Goal: Information Seeking & Learning: Learn about a topic

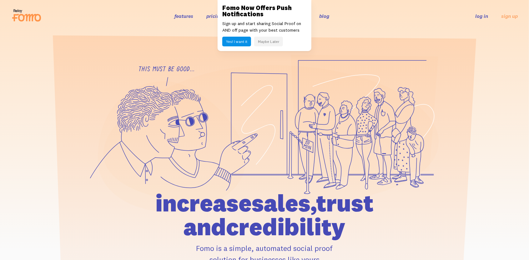
click at [325, 16] on link "blog" at bounding box center [324, 16] width 10 height 6
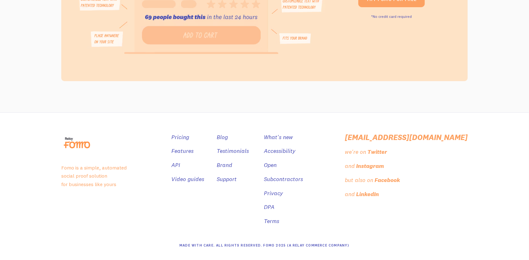
scroll to position [2096, 0]
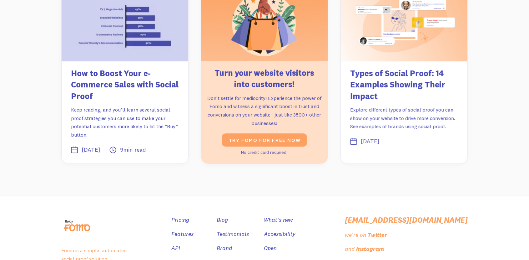
scroll to position [2440, 0]
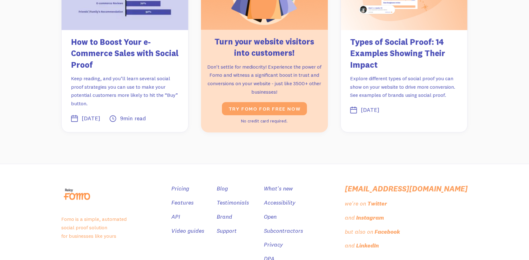
click at [277, 212] on link "Open" at bounding box center [270, 216] width 13 height 9
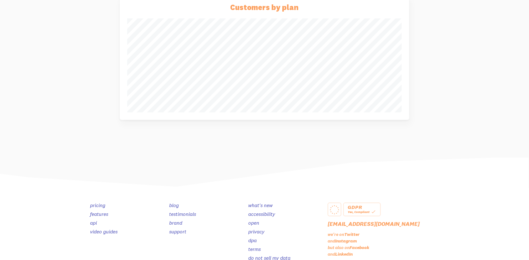
scroll to position [282, 0]
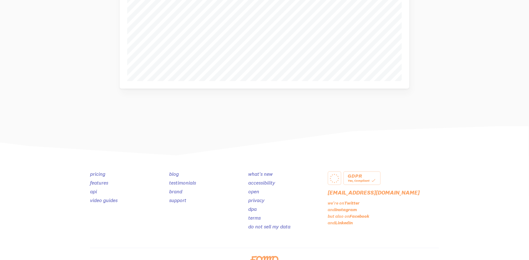
click at [261, 227] on link "do not sell my data" at bounding box center [270, 226] width 42 height 6
